Goal: Task Accomplishment & Management: Complete application form

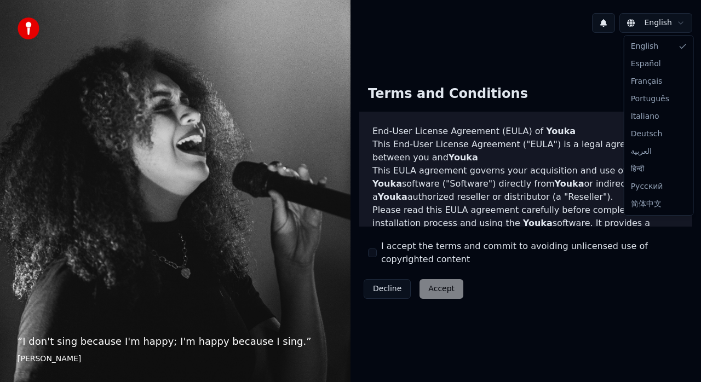
click at [674, 24] on html "“ I don't sing because I'm happy; I'm happy because I sing. ” William James Eng…" at bounding box center [350, 191] width 701 height 382
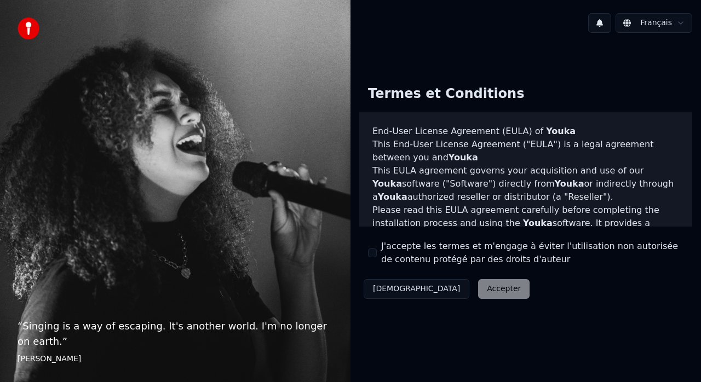
click at [439, 290] on div "Décliner Accepter" at bounding box center [446, 289] width 175 height 28
click at [433, 287] on div "Décliner Accepter" at bounding box center [446, 289] width 175 height 28
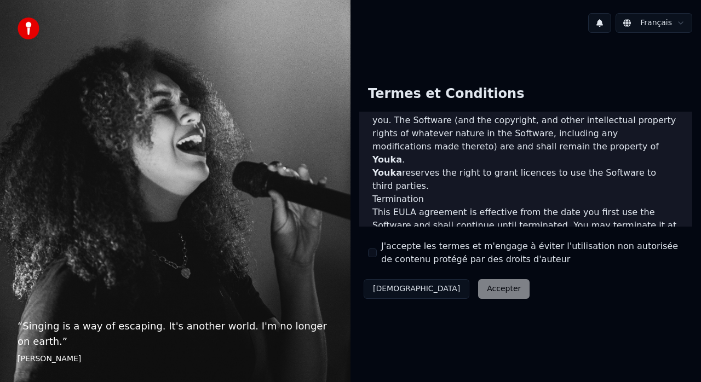
scroll to position [792, 0]
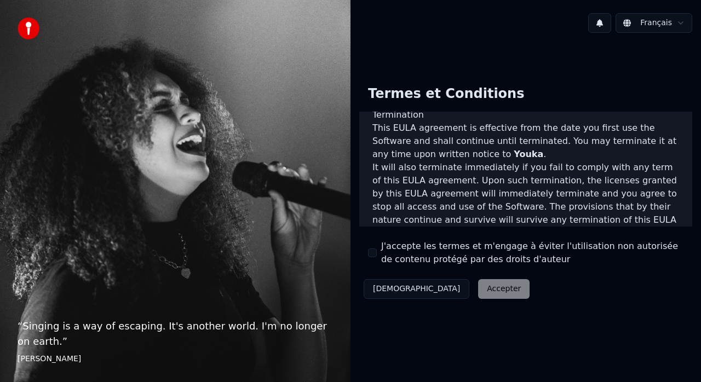
click at [446, 286] on div "Décliner Accepter" at bounding box center [446, 289] width 175 height 28
click at [436, 289] on div "Décliner Accepter" at bounding box center [446, 289] width 175 height 28
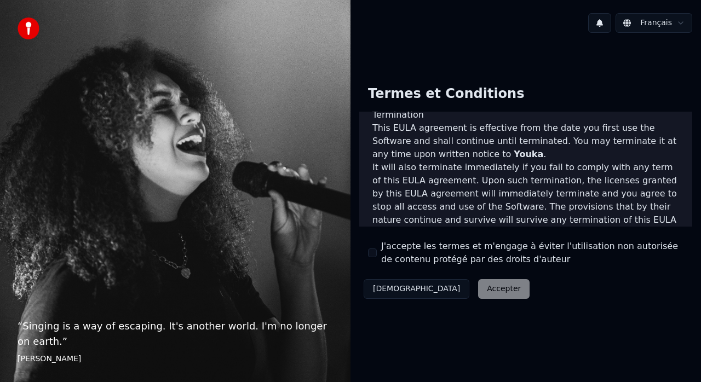
click at [371, 248] on div "J'accepte les termes et m'engage à éviter l'utilisation non autorisée de conten…" at bounding box center [526, 253] width 316 height 26
click at [371, 249] on button "J'accepte les termes et m'engage à éviter l'utilisation non autorisée de conten…" at bounding box center [372, 253] width 9 height 9
click at [478, 287] on button "Accepter" at bounding box center [503, 289] width 51 height 20
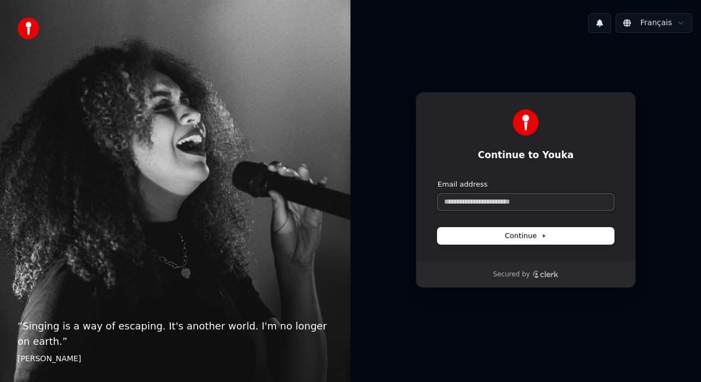
click at [537, 203] on input "Email address" at bounding box center [526, 202] width 176 height 16
click at [513, 237] on span "Continue" at bounding box center [526, 236] width 42 height 10
type input "**********"
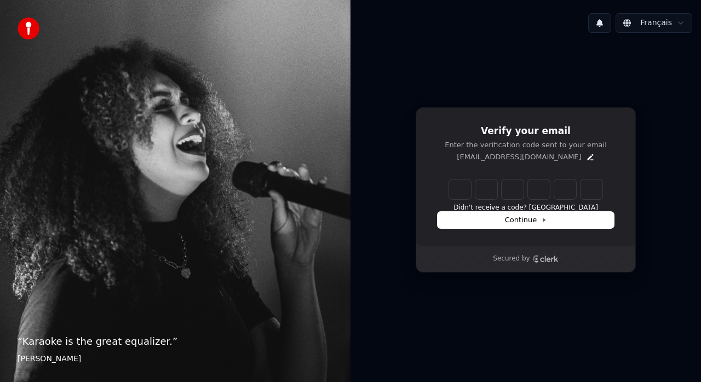
click at [466, 191] on input "Enter verification code" at bounding box center [525, 190] width 153 height 20
type input "******"
